Goal: Book appointment/travel/reservation

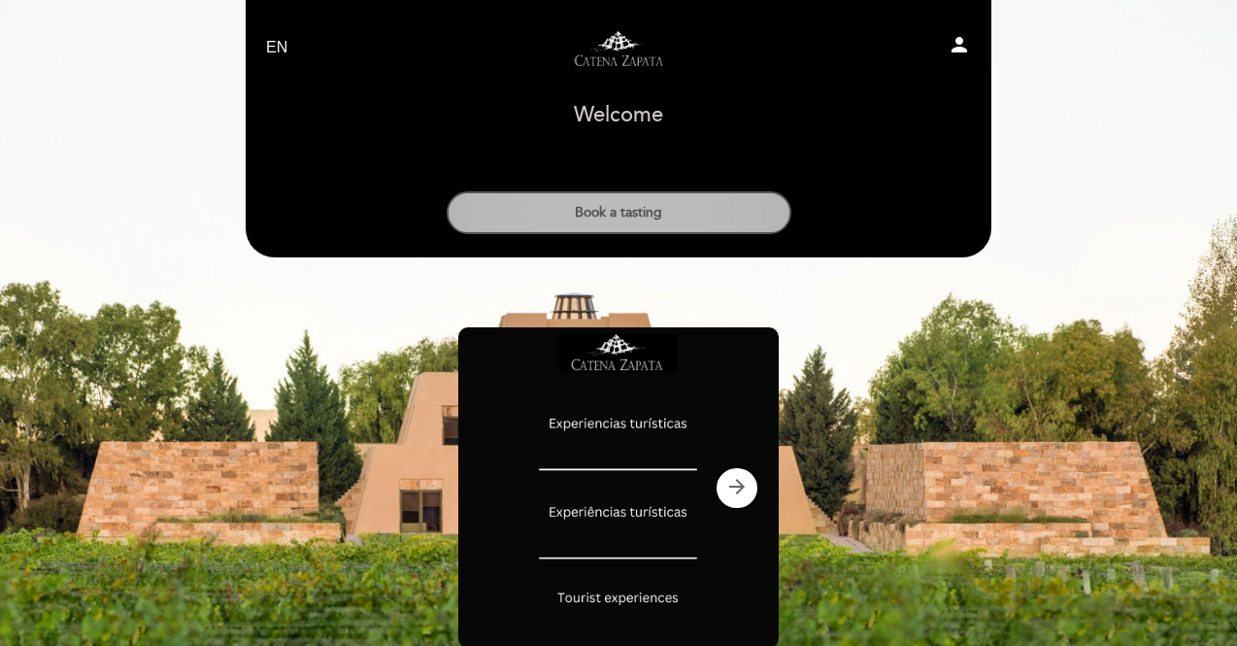
click at [676, 221] on button "Book a tasting" at bounding box center [619, 212] width 345 height 43
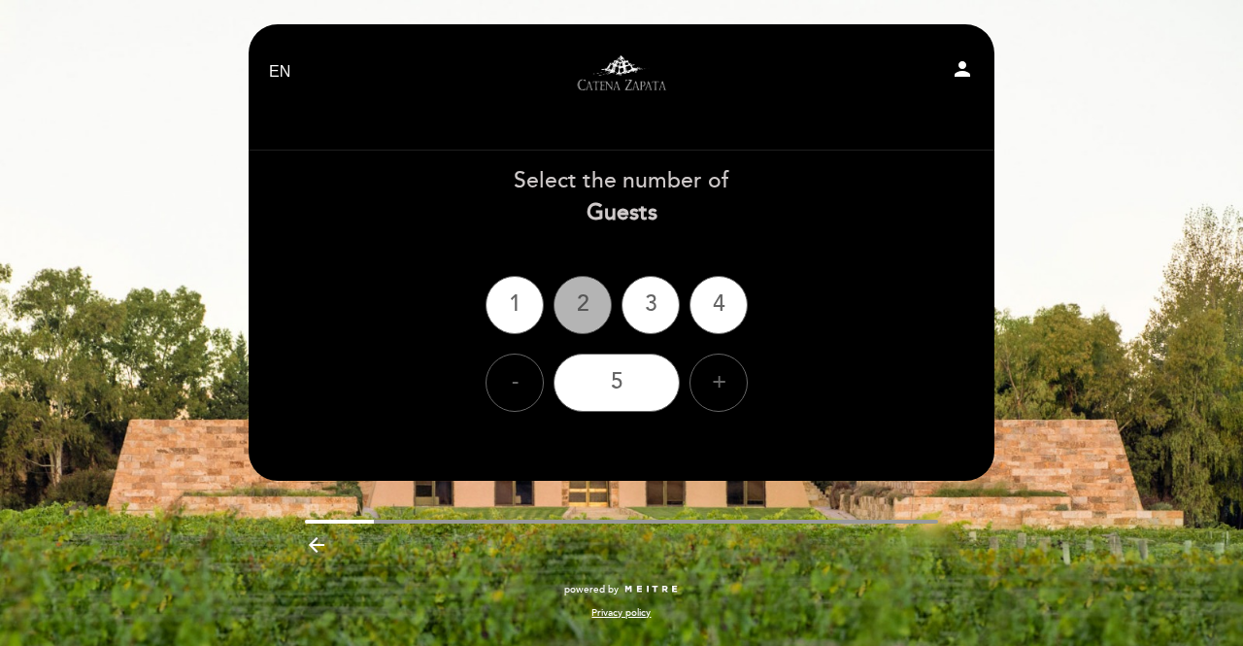
click at [575, 308] on div "2" at bounding box center [582, 305] width 58 height 58
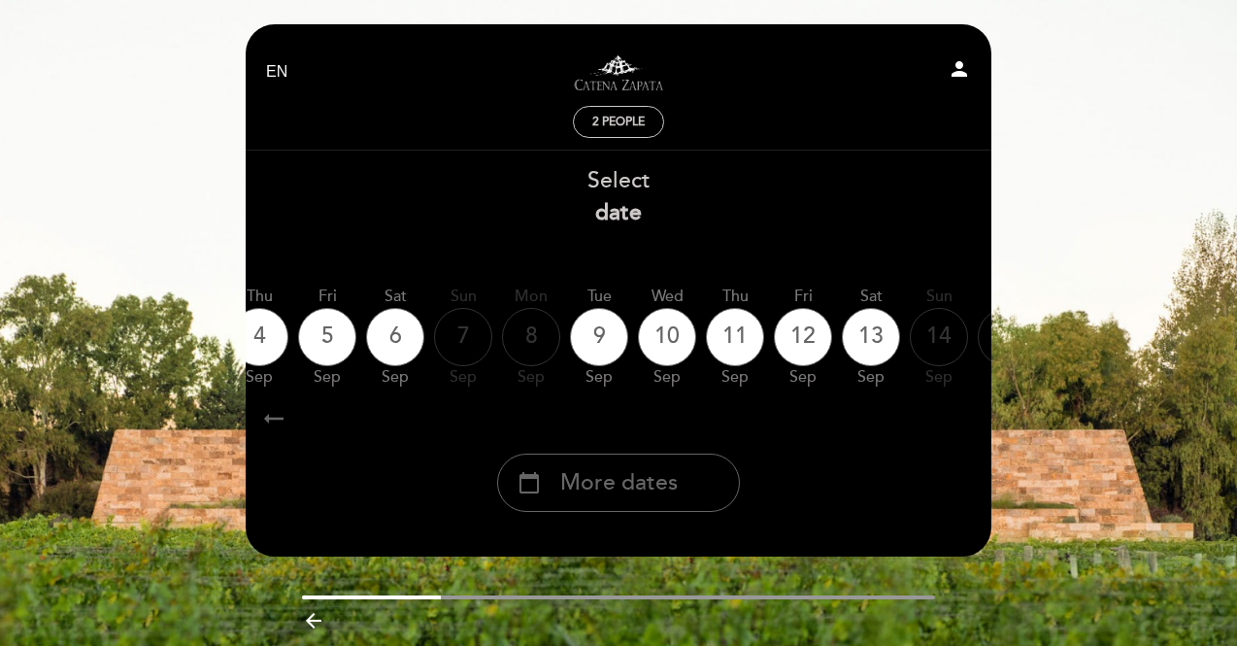
scroll to position [0, 571]
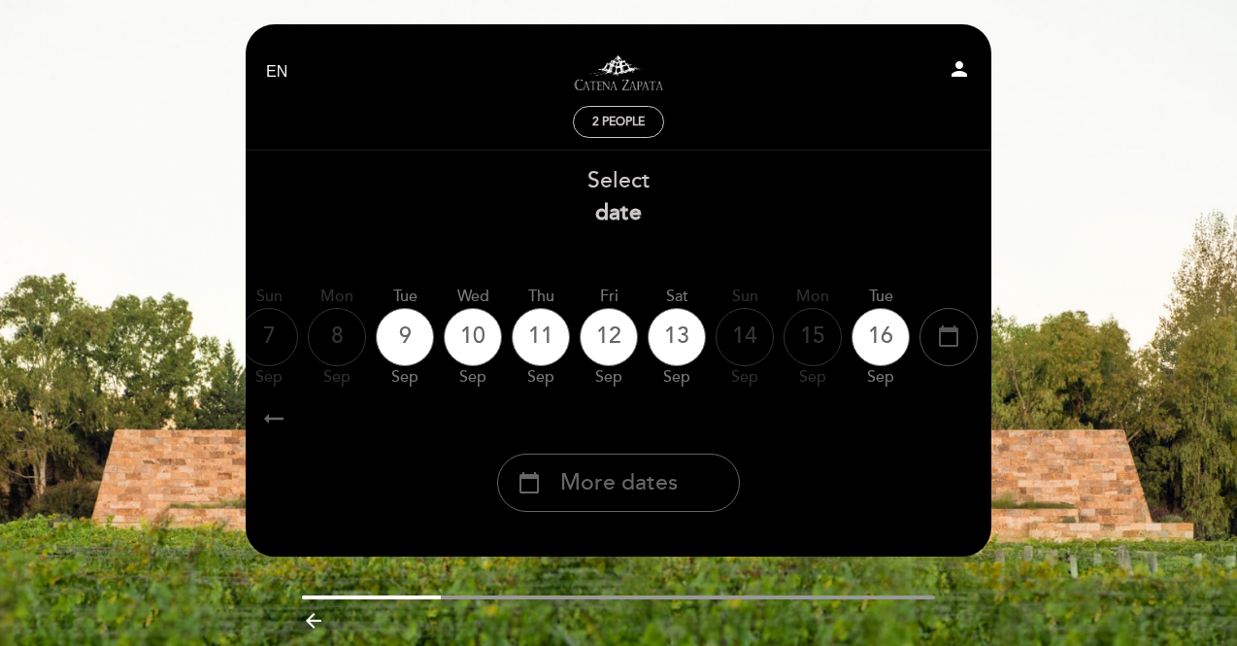
click at [949, 332] on icon "calendar_today" at bounding box center [948, 335] width 23 height 33
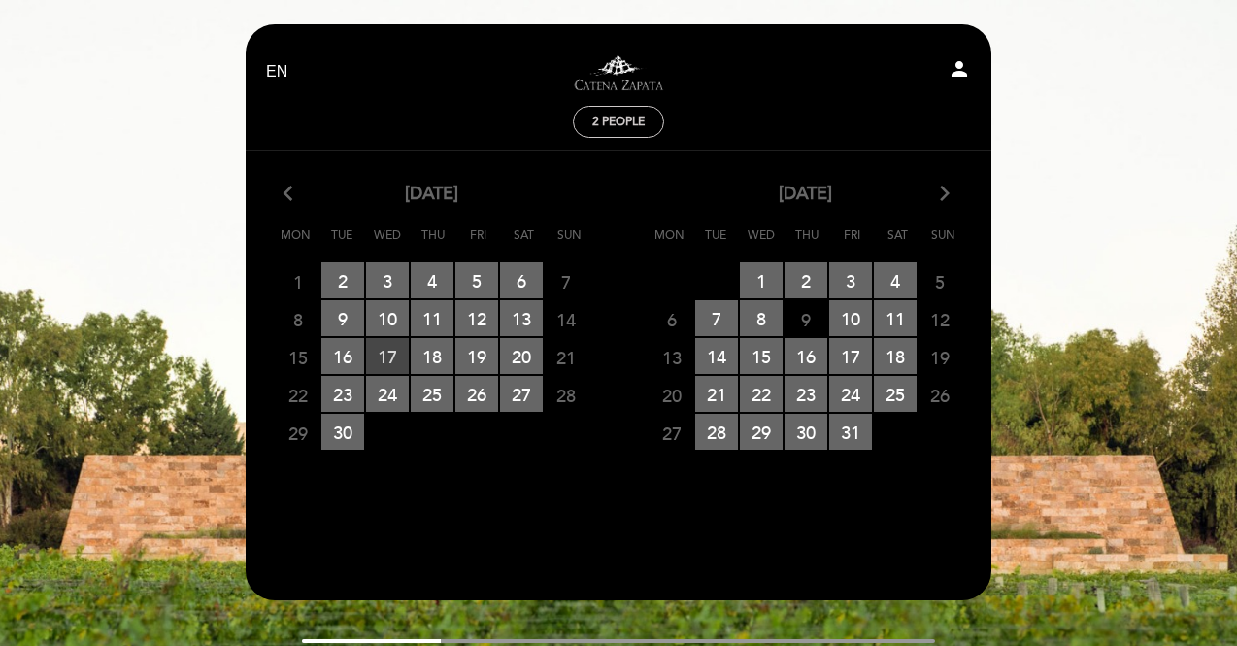
click at [387, 351] on span "17 RESERVATIONS AVAILABLE" at bounding box center [387, 356] width 43 height 36
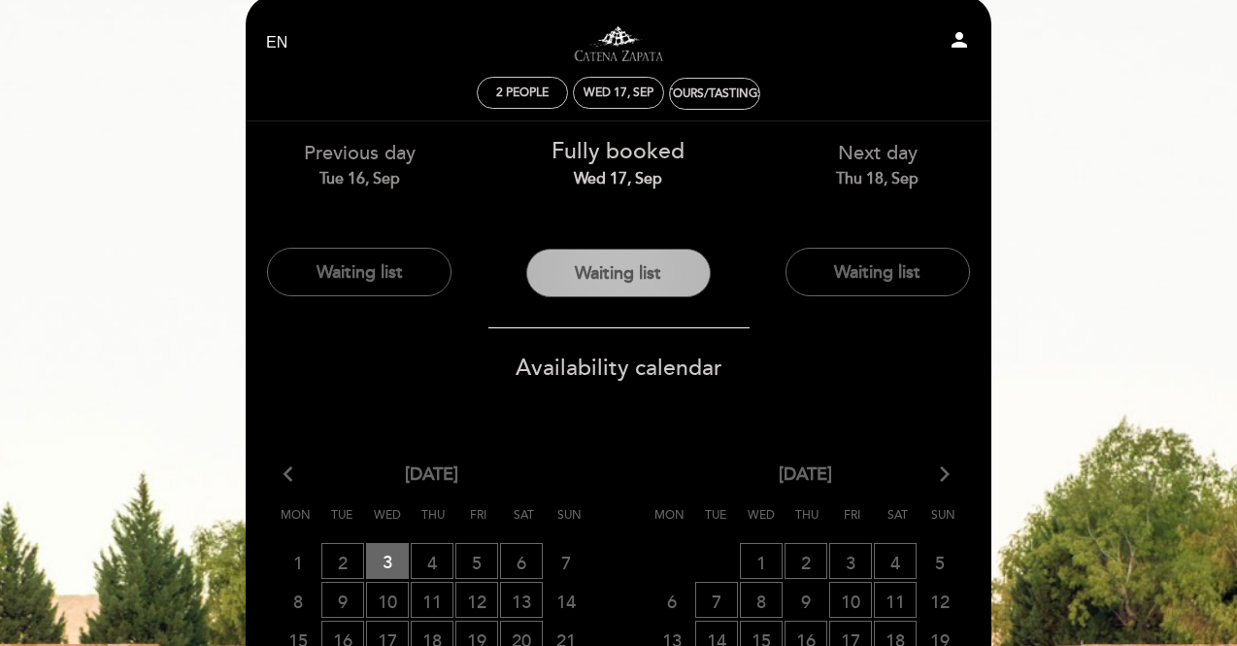
scroll to position [19, 0]
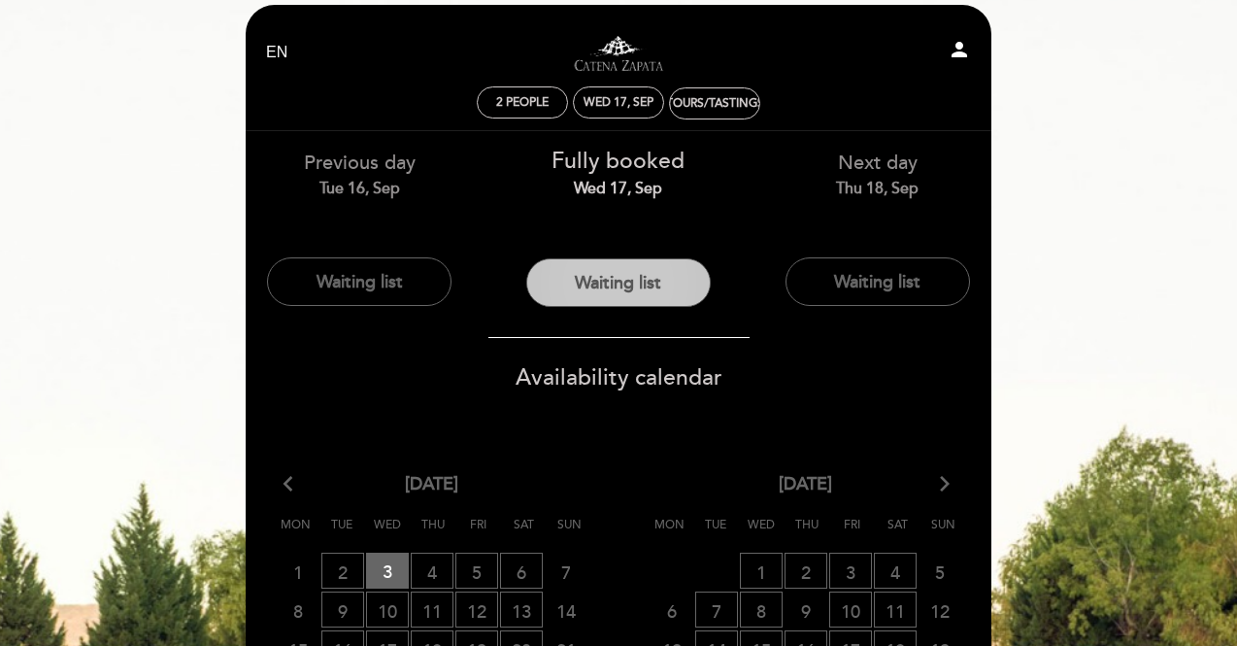
click at [571, 264] on button "Waiting list" at bounding box center [618, 282] width 184 height 49
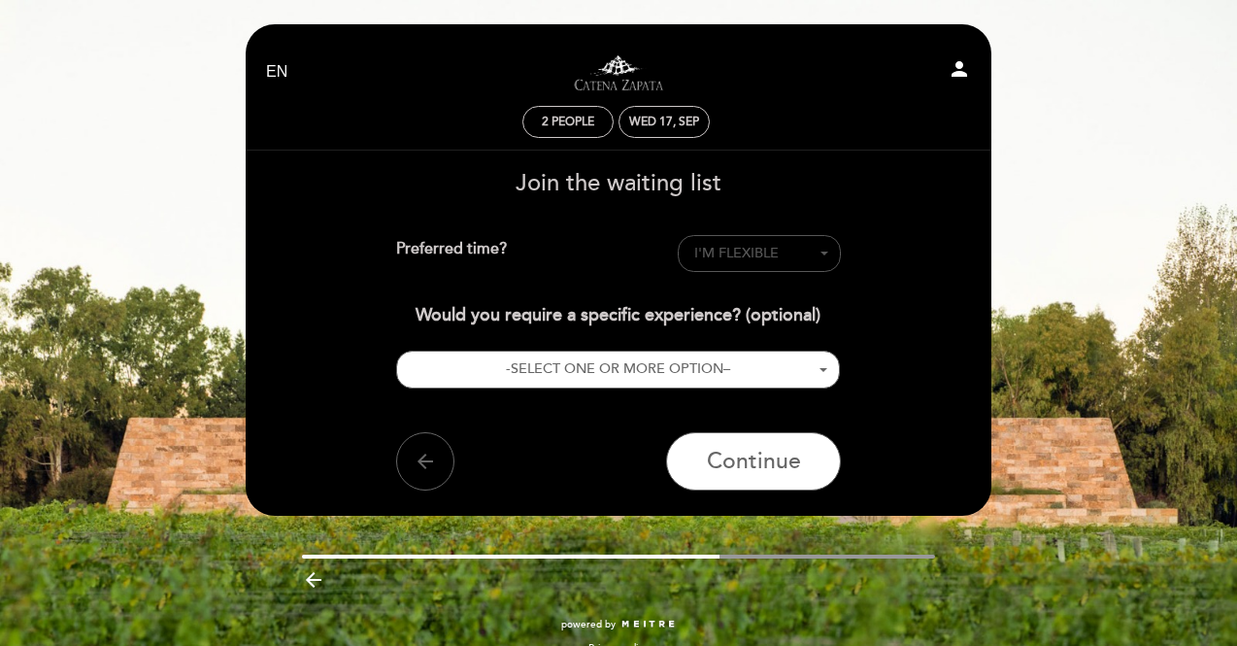
click at [734, 256] on span "I'M FLEXIBLE" at bounding box center [736, 253] width 84 height 17
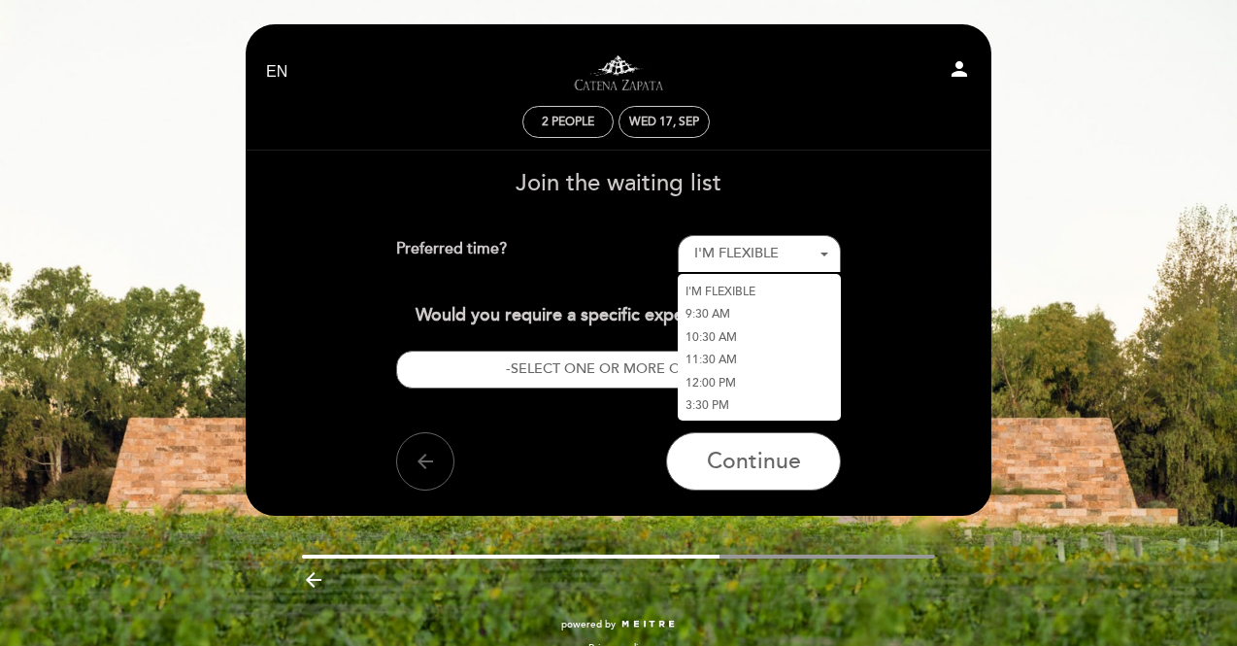
click at [713, 409] on link "3:30 PM" at bounding box center [759, 405] width 163 height 23
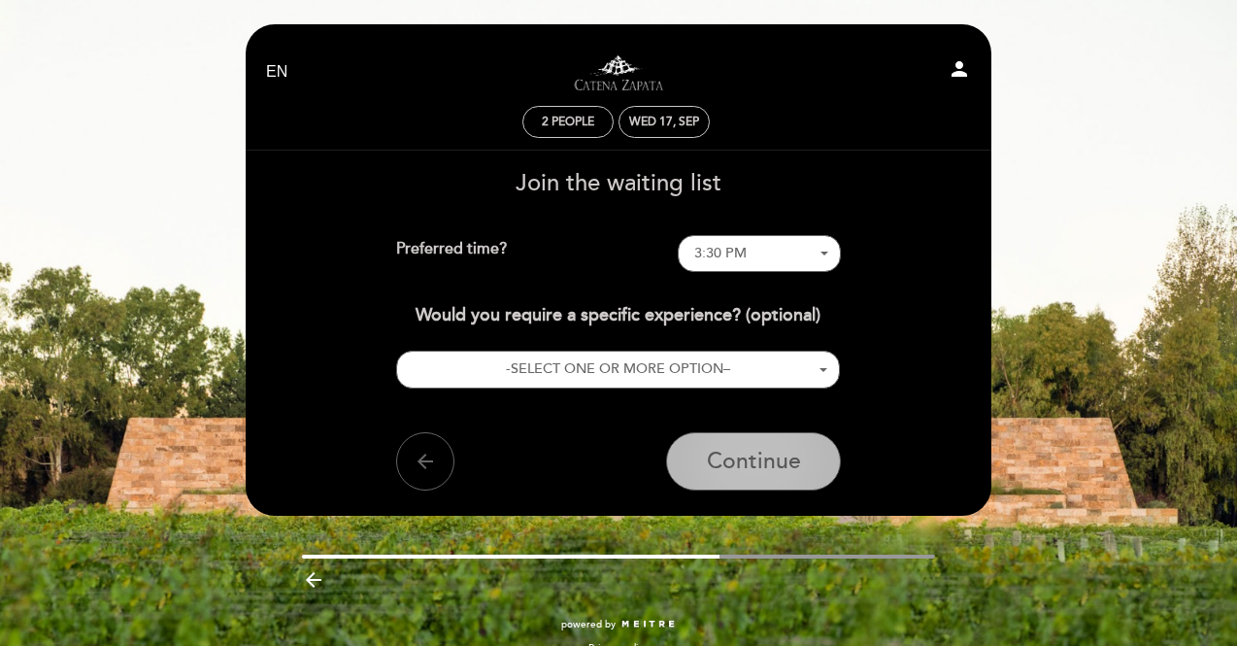
click at [710, 468] on span "Continue" at bounding box center [754, 461] width 94 height 27
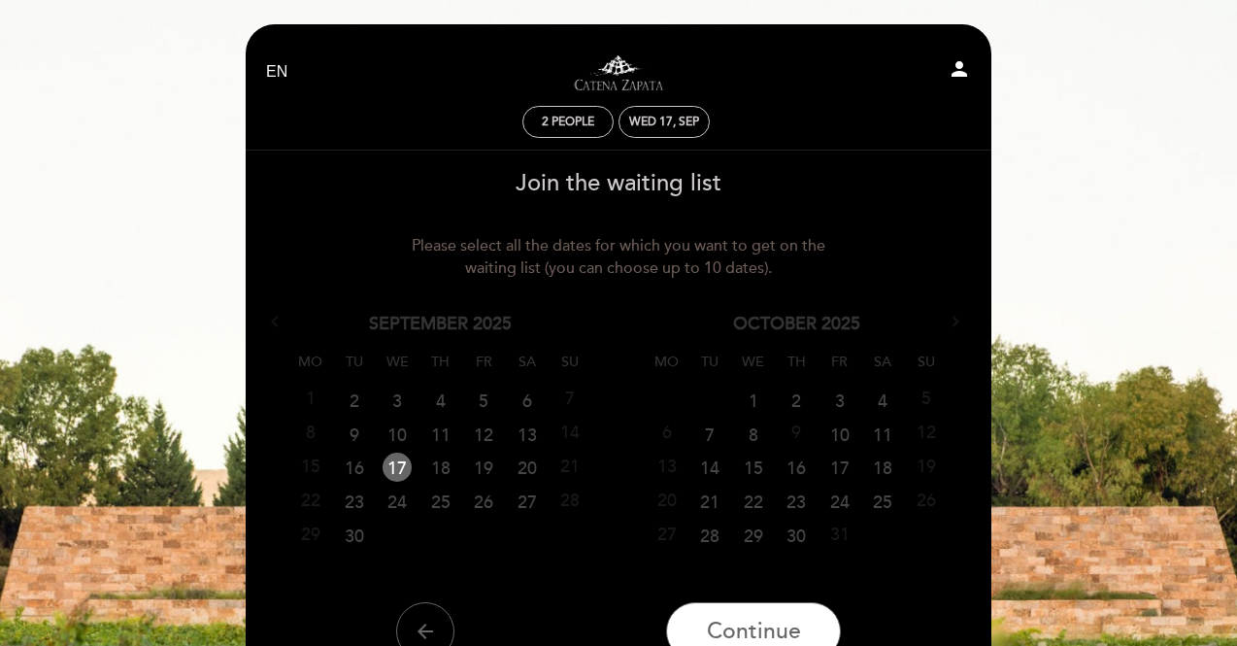
scroll to position [198, 0]
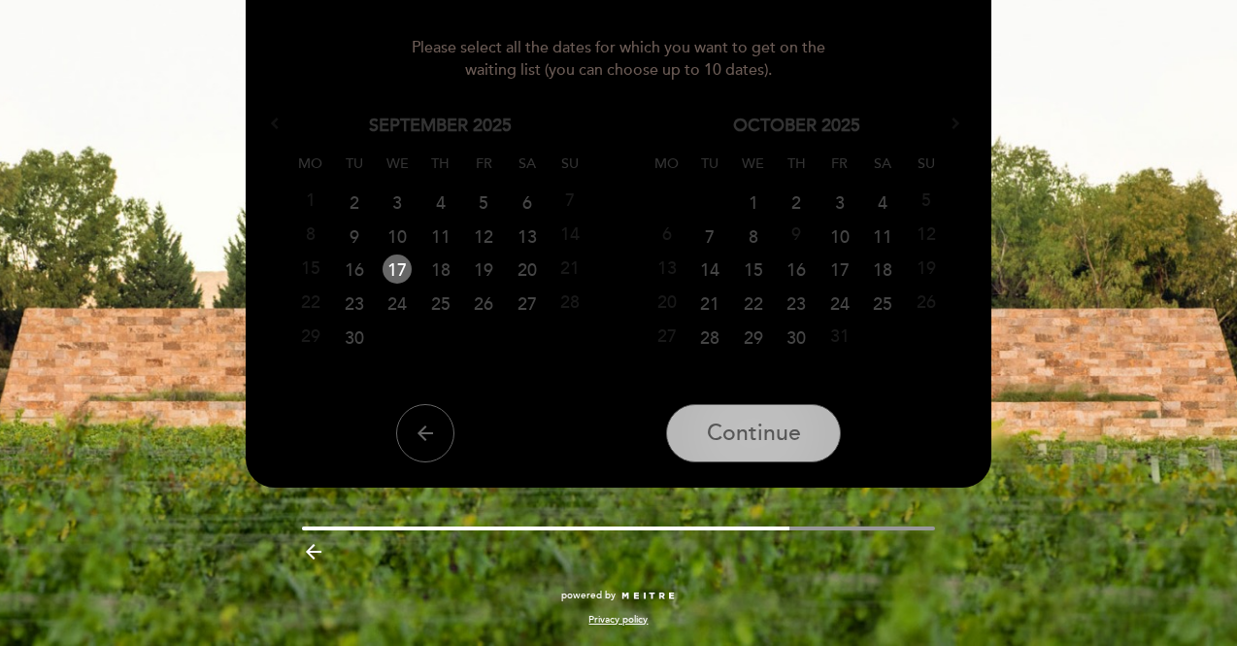
click at [712, 446] on span "Continue" at bounding box center [754, 432] width 94 height 27
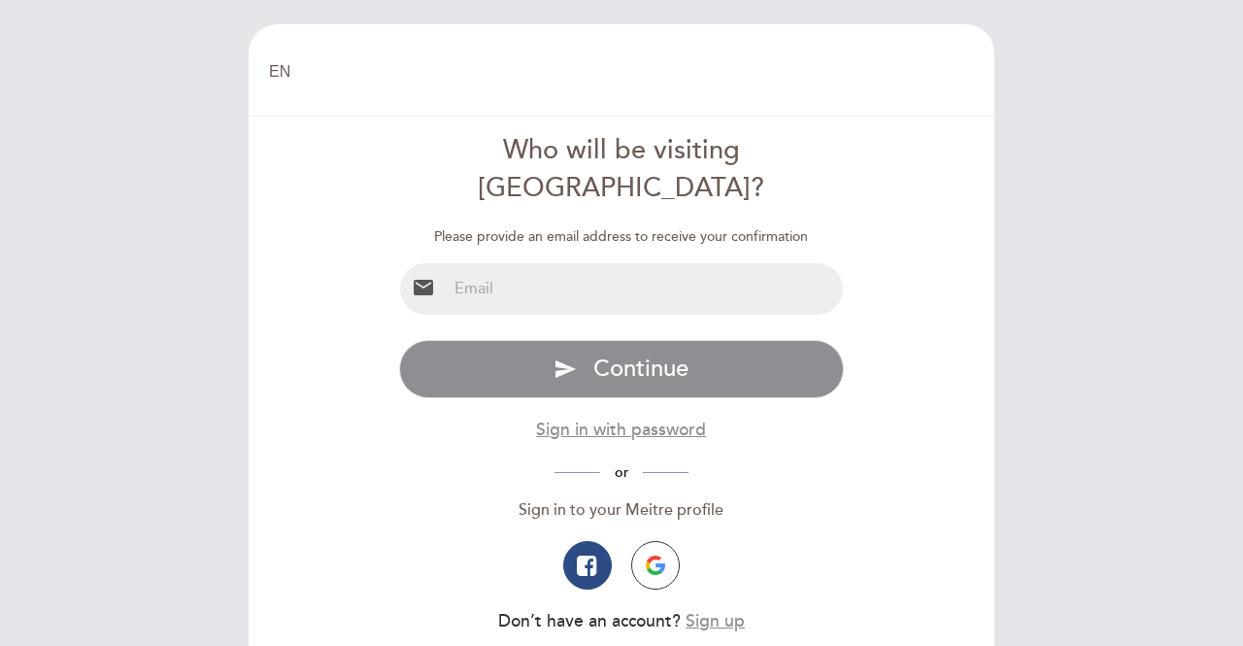
click at [590, 263] on input "email" at bounding box center [645, 288] width 397 height 51
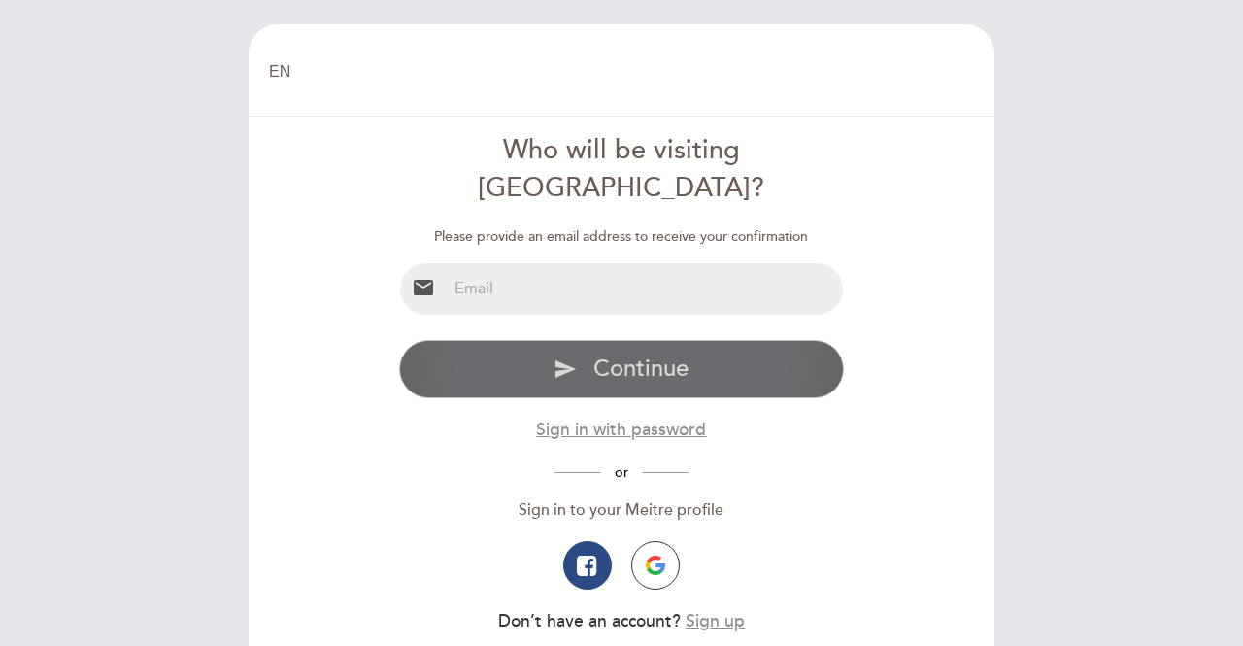
type input "[PERSON_NAME][EMAIL_ADDRESS][DOMAIN_NAME]"
click at [566, 357] on icon "send" at bounding box center [564, 368] width 23 height 23
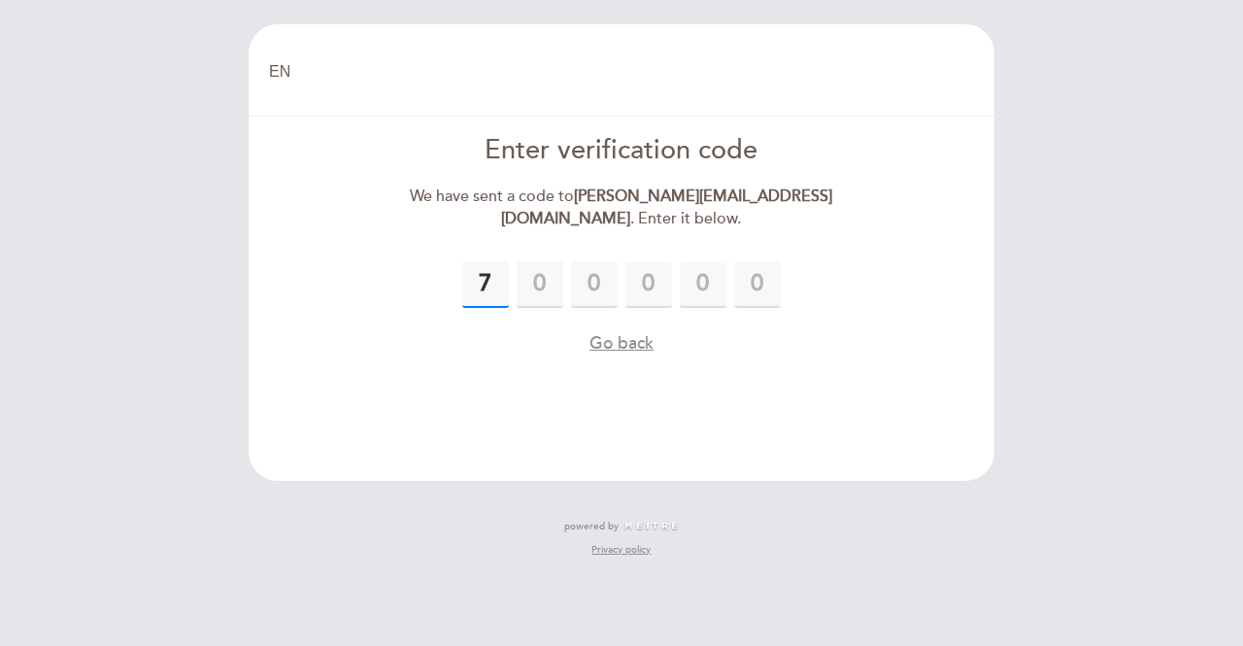
type input "7"
type input "0"
type input "2"
type input "5"
type input "0"
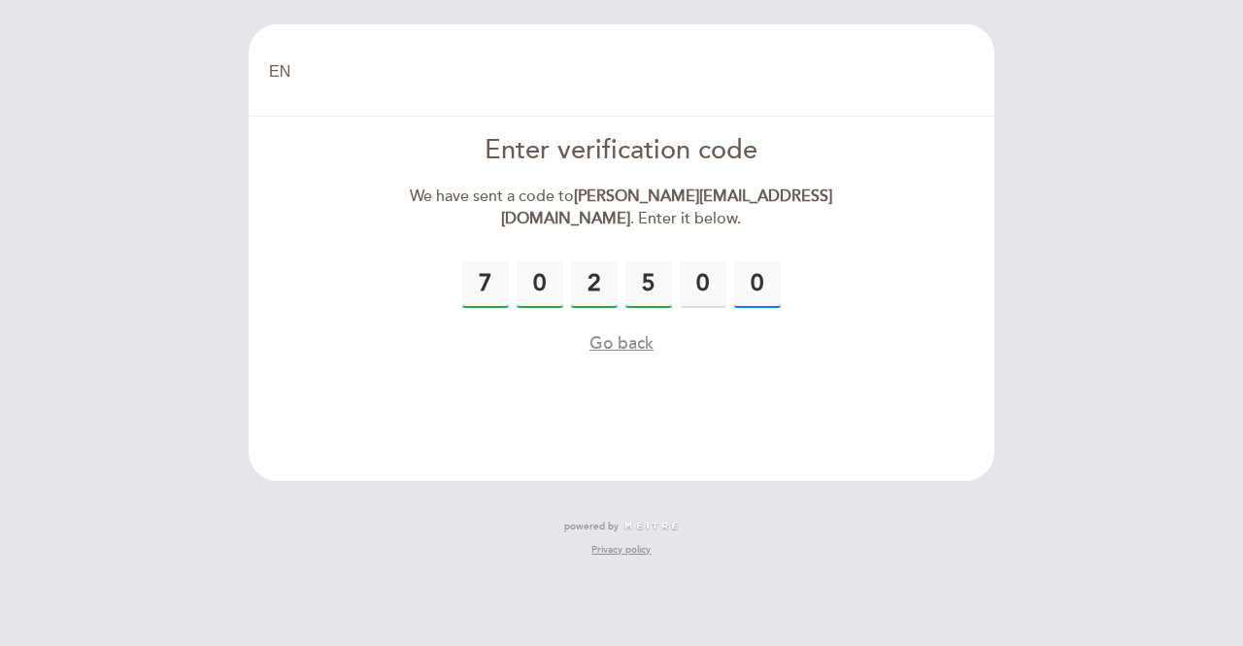
type input "0"
